Goal: Task Accomplishment & Management: Use online tool/utility

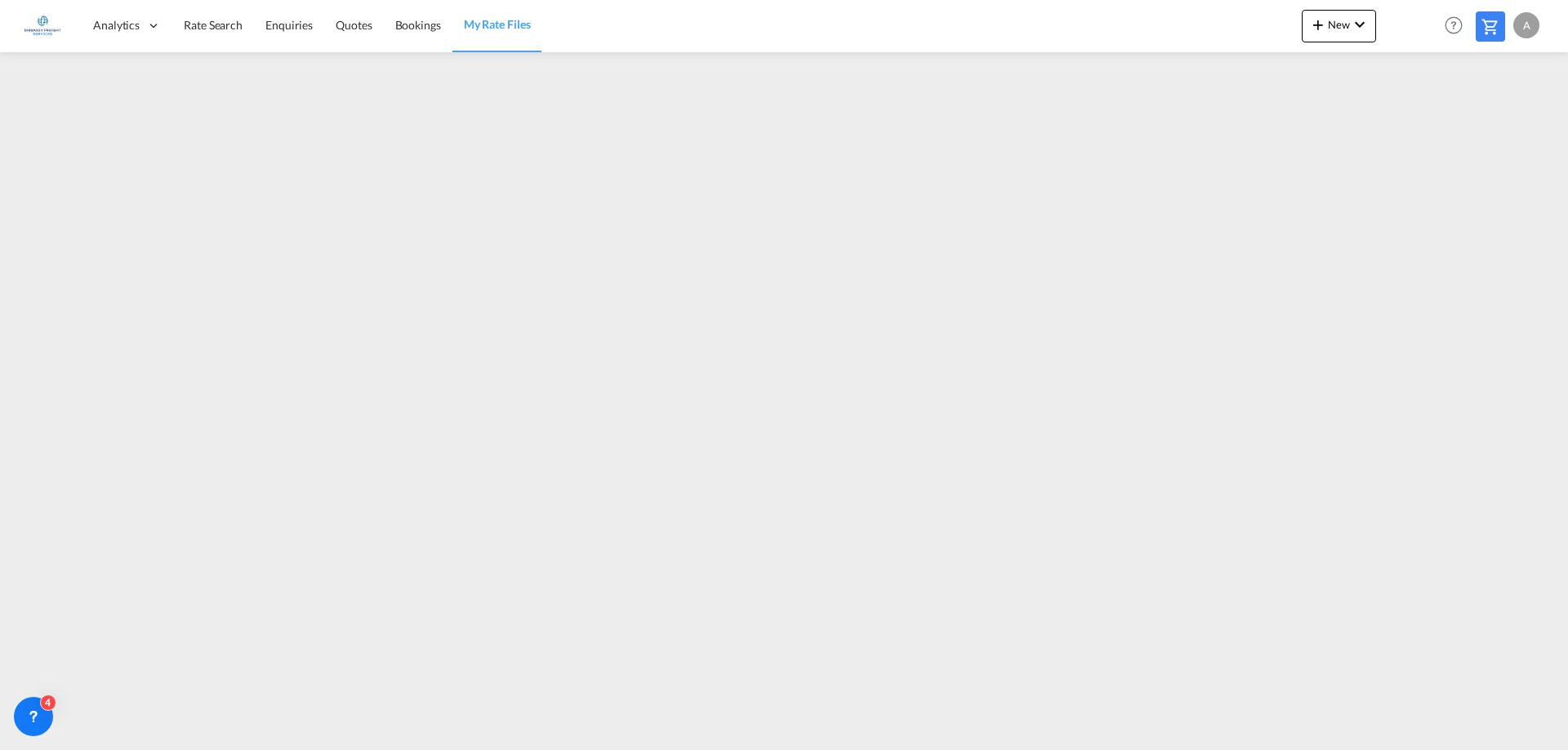
drag, startPoint x: 269, startPoint y: 55, endPoint x: -945, endPoint y: 48, distance: 1214.0
click at [0, 48] on html "Analytics Dashboard Rate Search Enquiries Quotes Bookings" at bounding box center [784, 375] width 1568 height 750
click at [1334, 26] on span "New" at bounding box center [1339, 25] width 61 height 13
click at [1415, 125] on span "Ratesheet" at bounding box center [1405, 123] width 18 height 32
click at [1351, 29] on md-icon "icon-chevron-down" at bounding box center [1359, 24] width 20 height 20
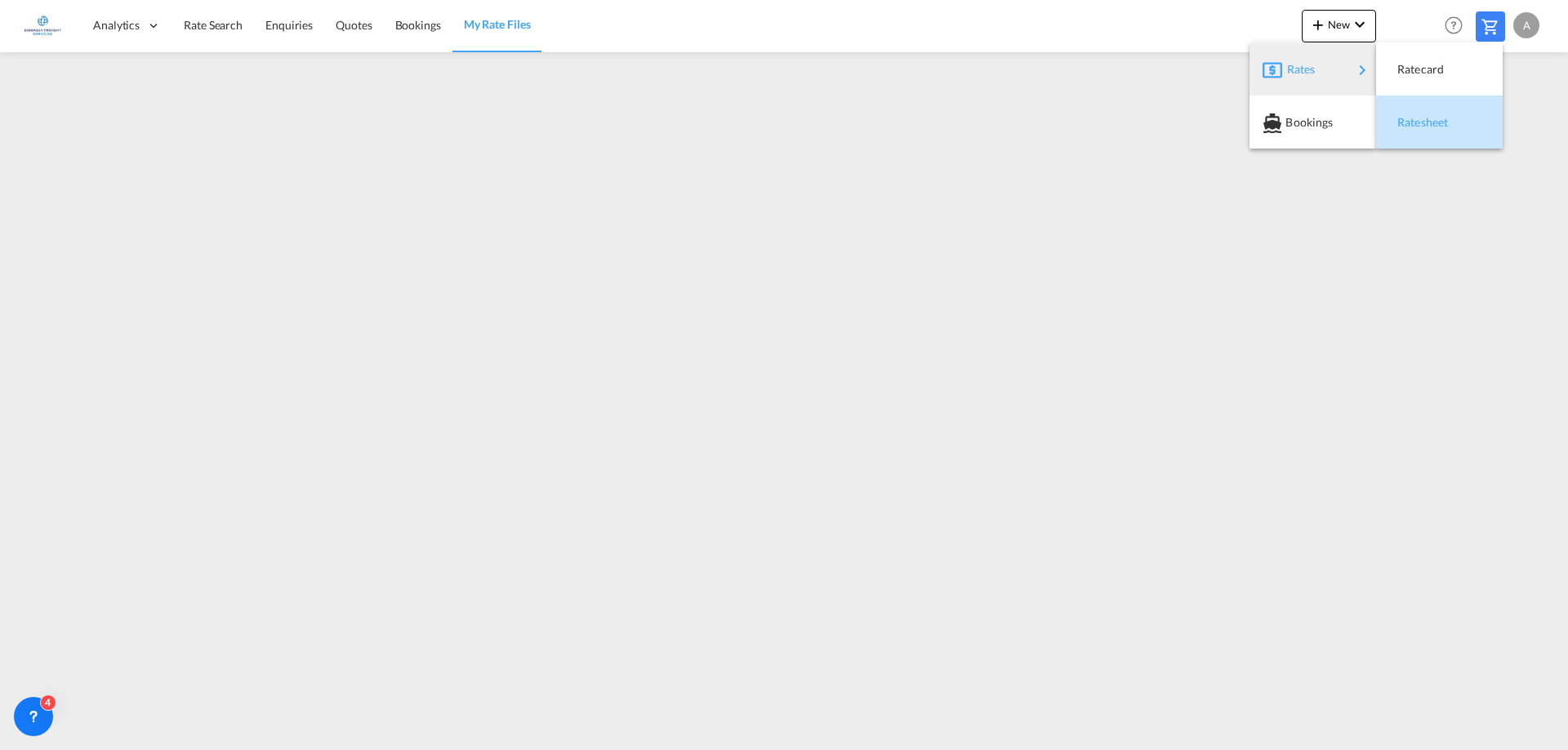
click at [1415, 118] on span "Ratesheet" at bounding box center [1405, 123] width 18 height 32
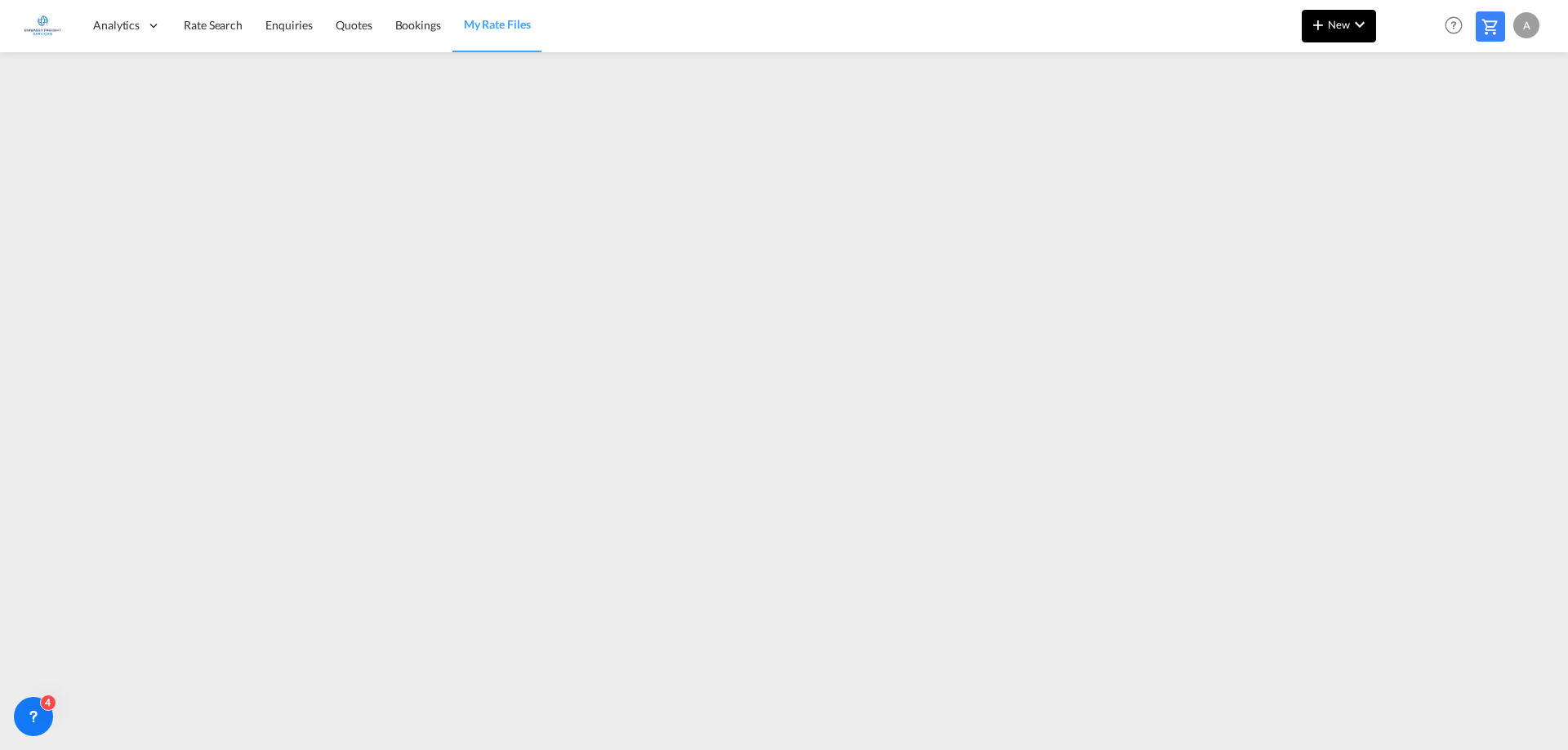
click at [1349, 26] on span "New" at bounding box center [1339, 25] width 61 height 13
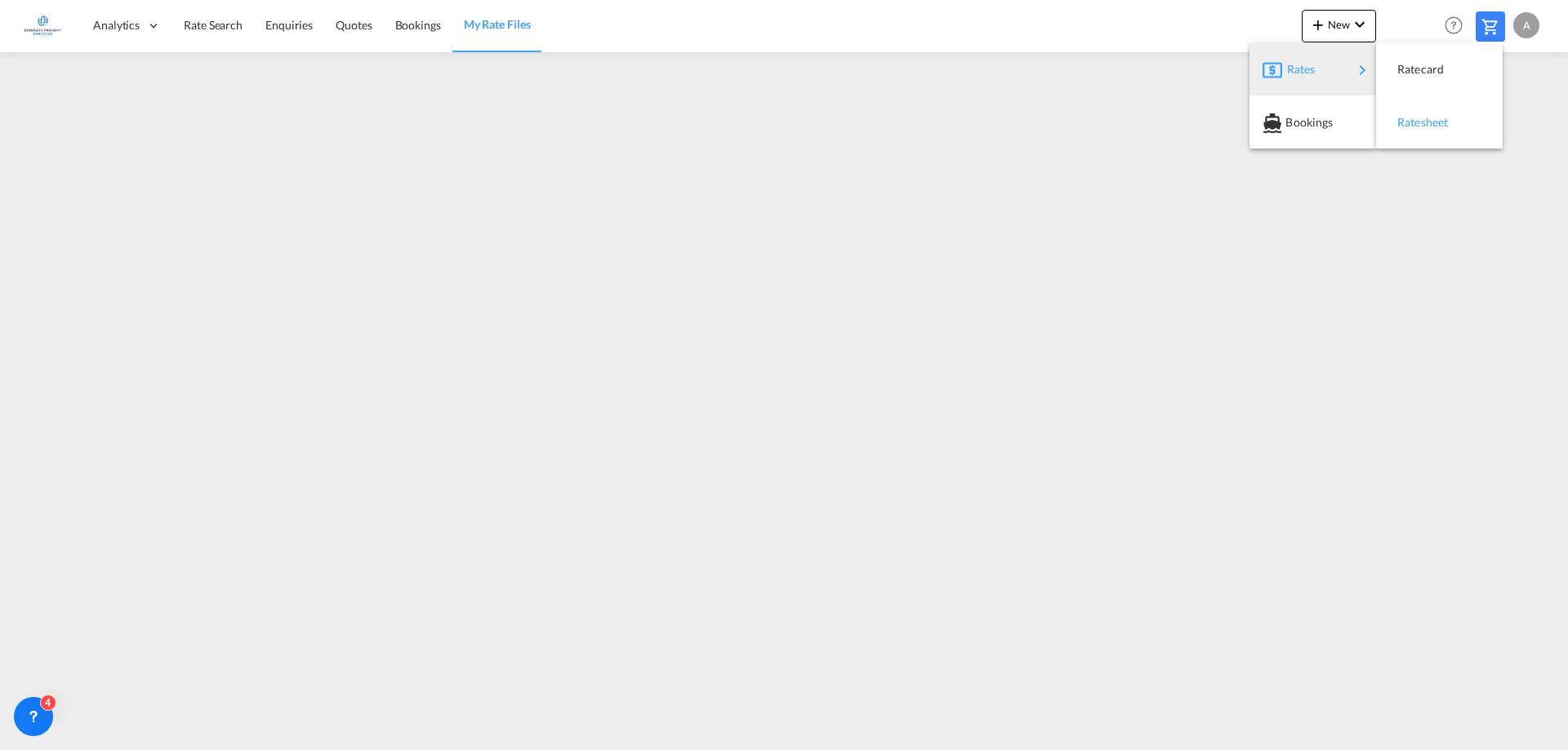
click at [1415, 125] on span "Ratesheet" at bounding box center [1405, 123] width 18 height 32
